Goal: Subscribe to service/newsletter

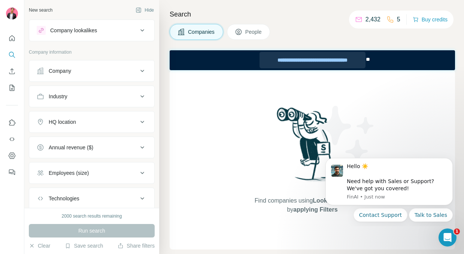
click at [295, 62] on div "**********" at bounding box center [313, 60] width 106 height 16
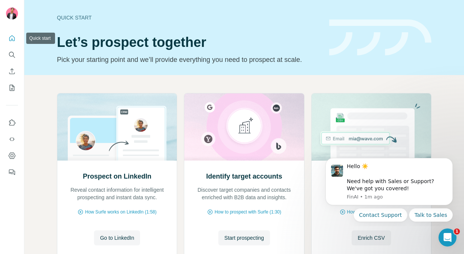
click at [12, 39] on icon "Quick start" at bounding box center [11, 37] width 7 height 7
click at [121, 241] on button "Go to LinkedIn" at bounding box center [117, 237] width 46 height 15
